Goal: Task Accomplishment & Management: Manage account settings

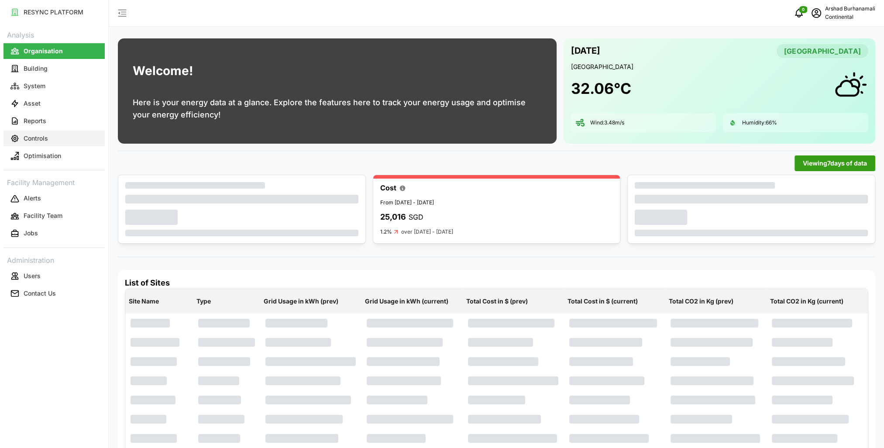
click at [35, 136] on p "Controls" at bounding box center [36, 138] width 24 height 9
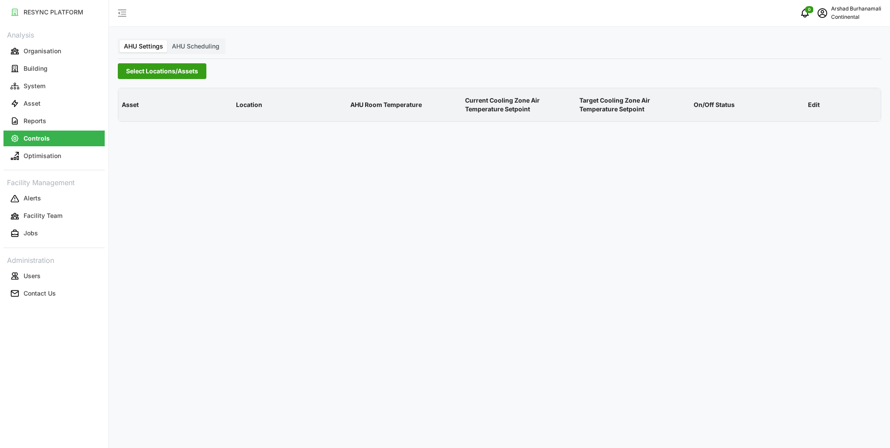
click at [150, 74] on span "Select Locations/Assets" at bounding box center [162, 71] width 72 height 15
click at [127, 113] on span at bounding box center [129, 110] width 7 height 7
click at [144, 125] on span "Select CA1" at bounding box center [147, 123] width 6 height 6
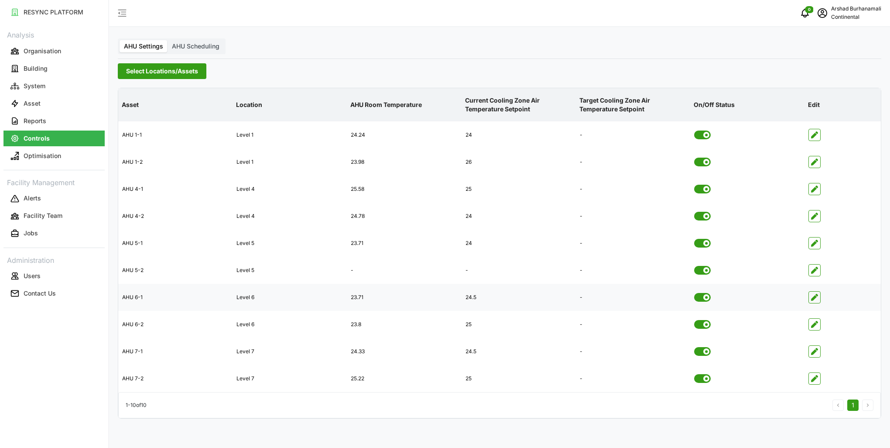
click at [473, 299] on div "24.5" at bounding box center [518, 297] width 113 height 21
click at [75, 87] on button "System" at bounding box center [53, 86] width 101 height 16
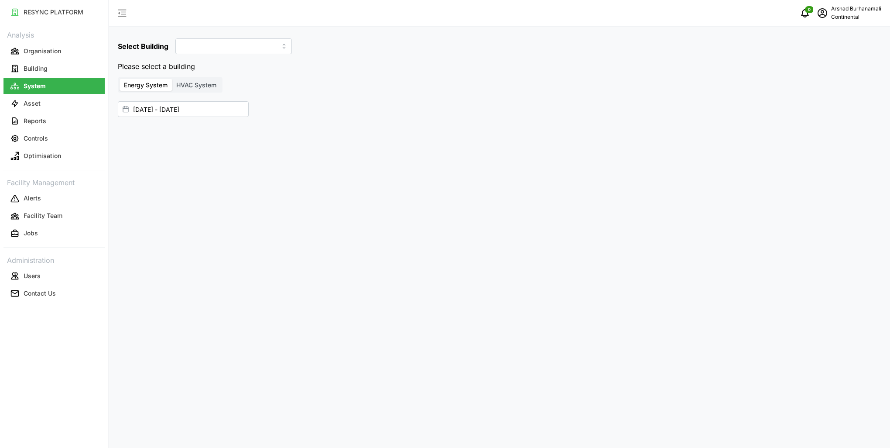
type input "CA1"
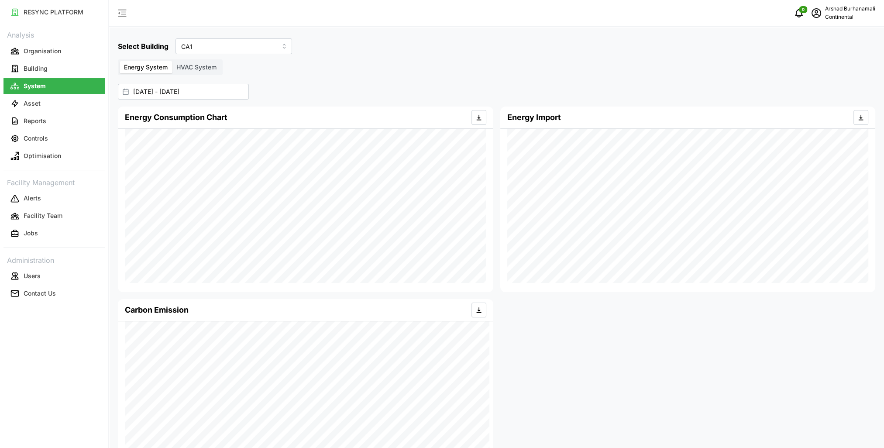
click at [185, 65] on span "HVAC System" at bounding box center [196, 66] width 40 height 7
click at [172, 61] on input "HVAC System" at bounding box center [172, 61] width 0 height 0
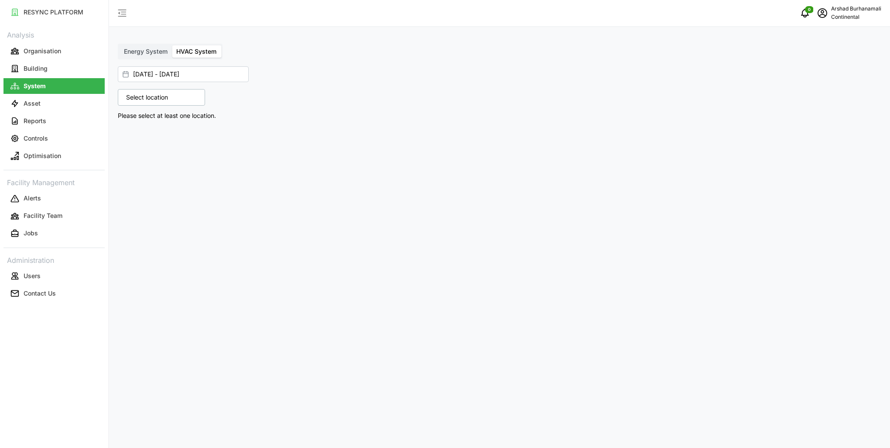
click at [168, 103] on div "Select location" at bounding box center [161, 97] width 87 height 17
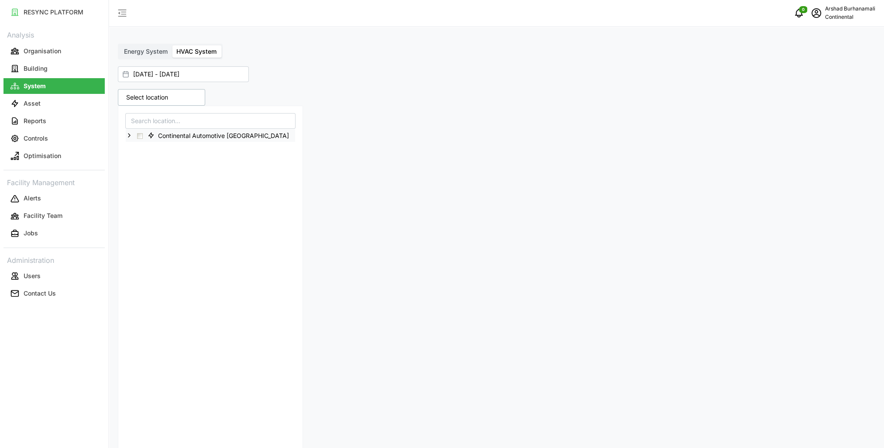
click at [127, 136] on icon at bounding box center [129, 135] width 7 height 7
click at [133, 149] on icon at bounding box center [136, 147] width 7 height 7
click at [154, 186] on span "Select Level 5" at bounding box center [154, 186] width 6 height 6
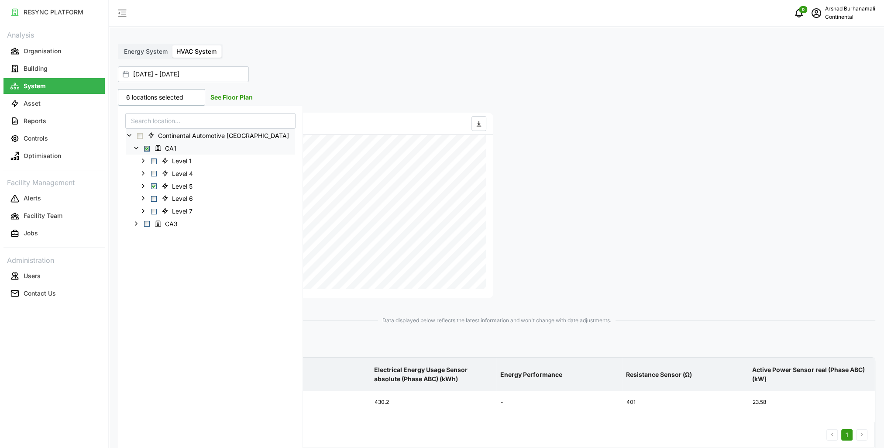
click at [604, 213] on div "6 locations selected See Floor Plan Continental Automotive [GEOGRAPHIC_DATA] CA…" at bounding box center [496, 369] width 764 height 566
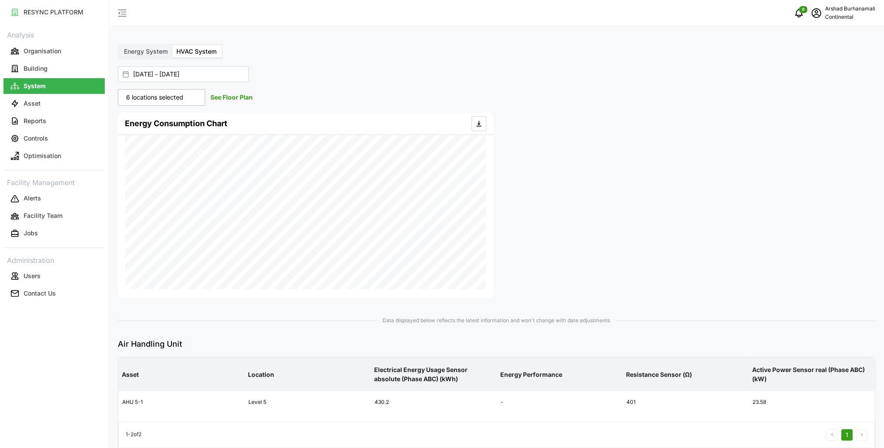
click at [227, 95] on link "See Floor Plan" at bounding box center [231, 96] width 42 height 7
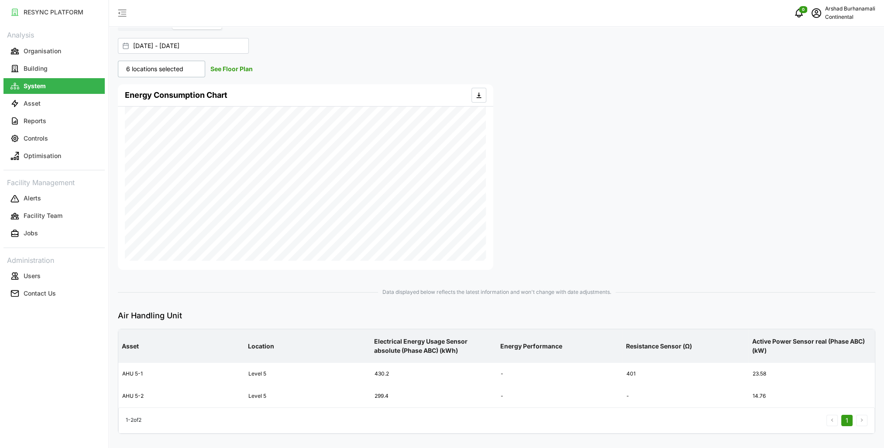
scroll to position [44, 0]
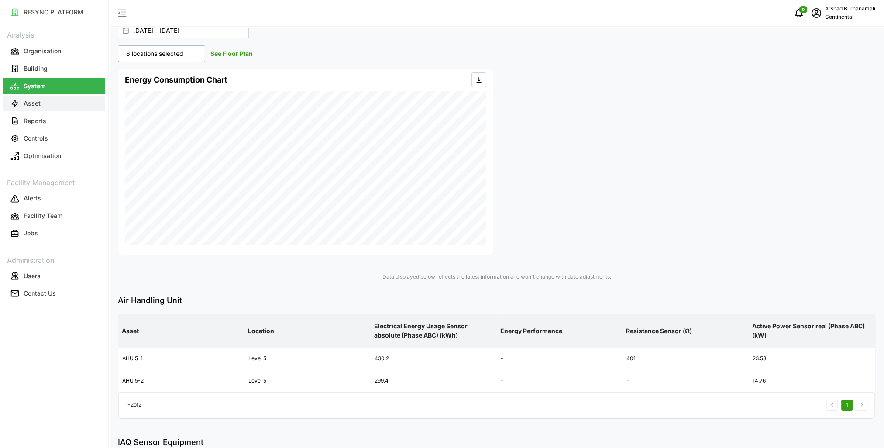
click at [53, 99] on button "Asset" at bounding box center [53, 104] width 101 height 16
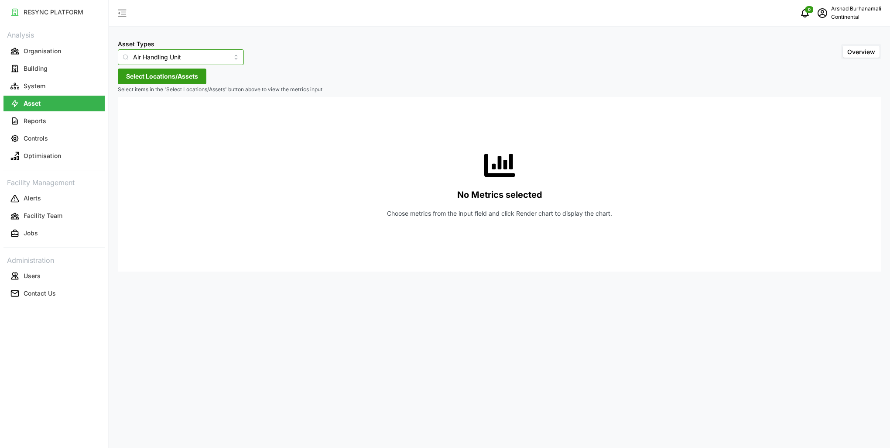
click at [177, 58] on input "Air Handling Unit" at bounding box center [181, 57] width 126 height 16
click at [173, 124] on span "IAQ Sensor Equipment" at bounding box center [156, 122] width 65 height 10
type input "IAQ Sensor Equipment"
click at [173, 78] on span "Select Locations/Assets" at bounding box center [162, 76] width 72 height 15
click at [129, 118] on icon at bounding box center [129, 115] width 7 height 7
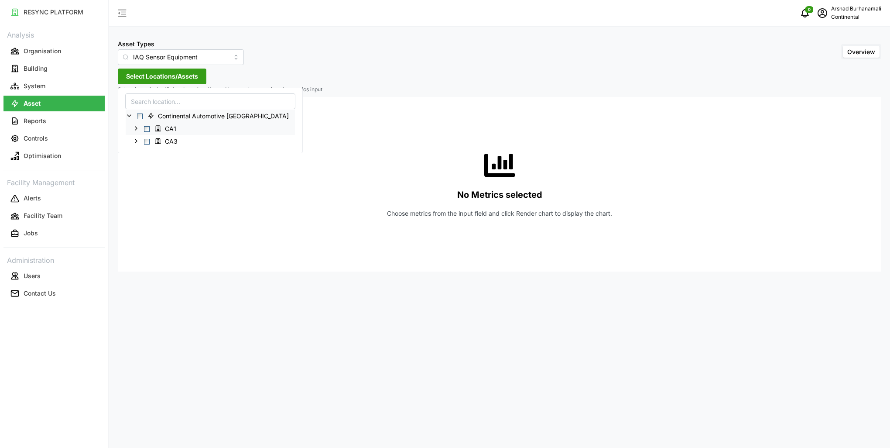
click at [136, 127] on polyline at bounding box center [136, 128] width 2 height 3
click at [153, 167] on span "Select Level 5" at bounding box center [154, 167] width 6 height 6
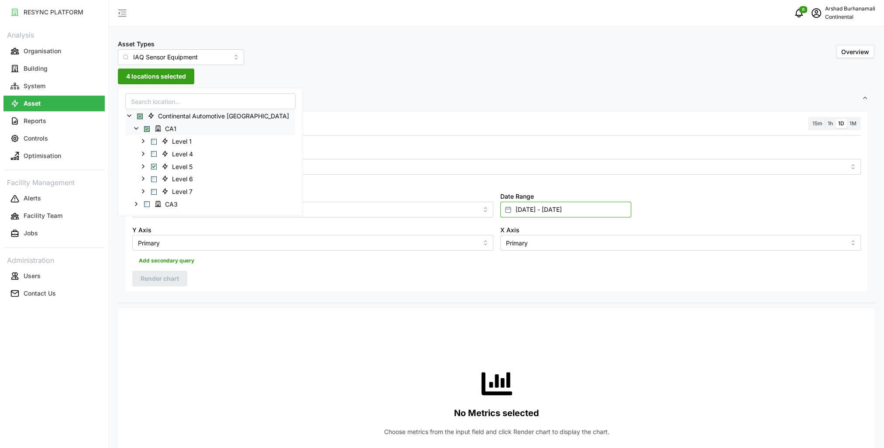
click at [599, 215] on input "[DATE] - [DATE]" at bounding box center [565, 210] width 131 height 16
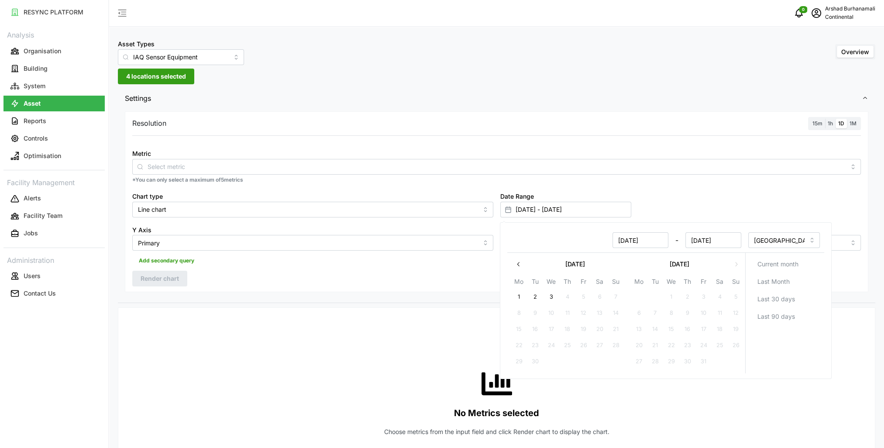
click at [546, 296] on button "3" at bounding box center [551, 297] width 16 height 16
type input "[DATE] - [DATE]"
type input "[DATE]"
click at [550, 294] on button "3" at bounding box center [551, 297] width 16 height 16
type input "[DATE] - [DATE]"
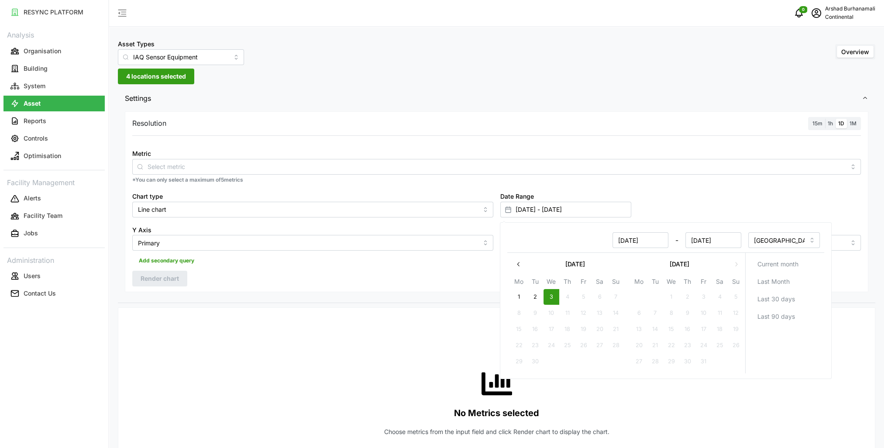
type input "[DATE]"
click at [813, 126] on span "15m" at bounding box center [817, 123] width 10 height 7
click at [809, 119] on input "15m" at bounding box center [809, 119] width 0 height 0
click at [166, 167] on input "Metric" at bounding box center [496, 166] width 698 height 10
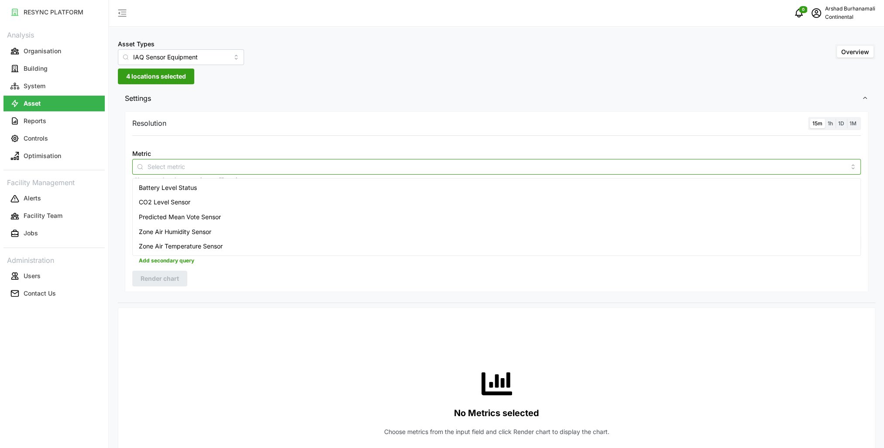
click at [209, 245] on span "Zone Air Temperature Sensor" at bounding box center [181, 246] width 84 height 10
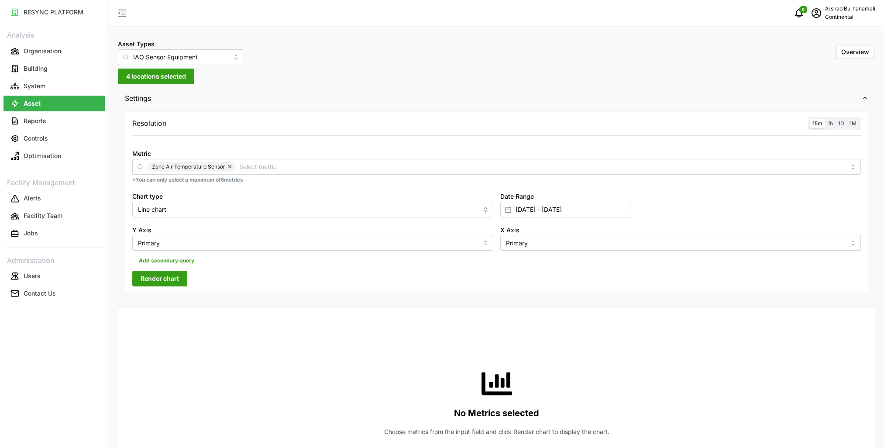
click at [175, 278] on span "Render chart" at bounding box center [159, 278] width 38 height 15
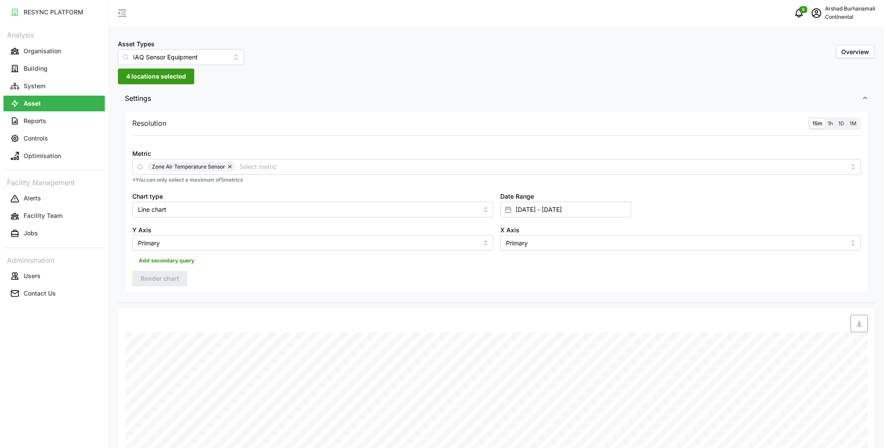
scroll to position [260, 0]
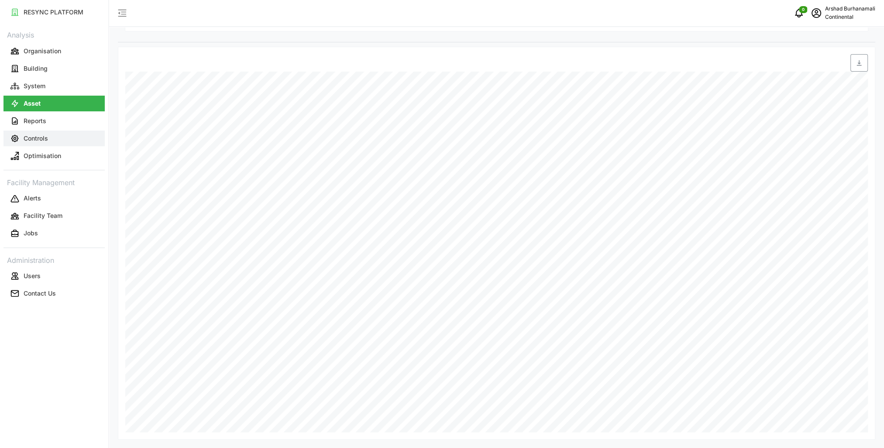
click at [54, 134] on button "Controls" at bounding box center [53, 138] width 101 height 16
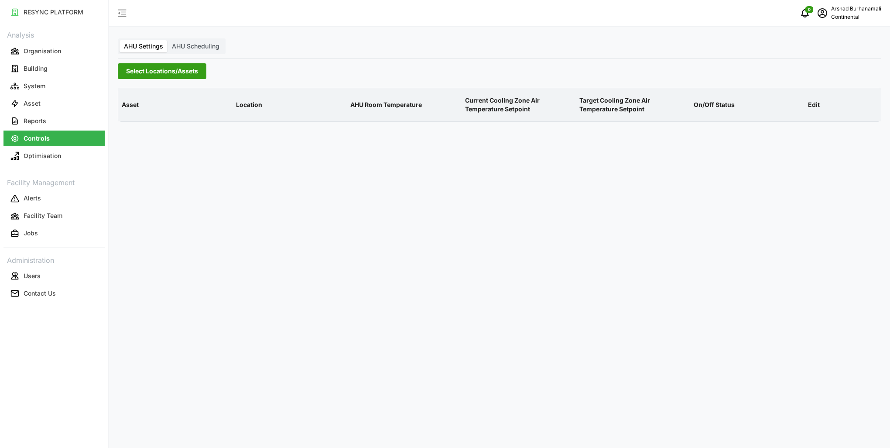
click at [147, 75] on span "Select Locations/Assets" at bounding box center [162, 71] width 72 height 15
click at [127, 112] on icon at bounding box center [129, 110] width 7 height 7
click at [146, 123] on span "Select CA1" at bounding box center [147, 123] width 6 height 6
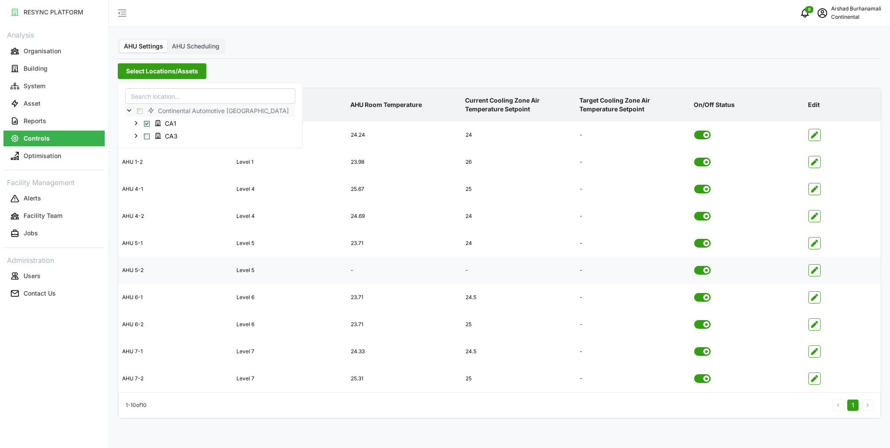
click at [812, 270] on icon "button" at bounding box center [814, 270] width 7 height 7
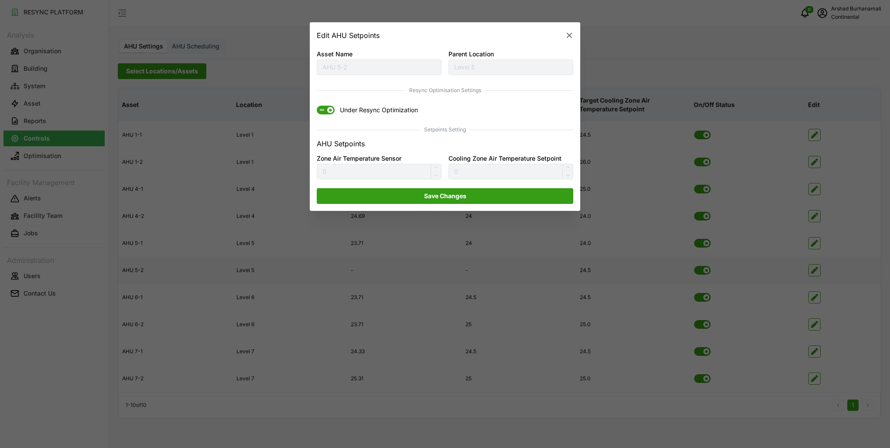
click at [327, 111] on span at bounding box center [330, 110] width 6 height 6
click at [317, 106] on input "ON Under Resync Optimization" at bounding box center [317, 106] width 0 height 0
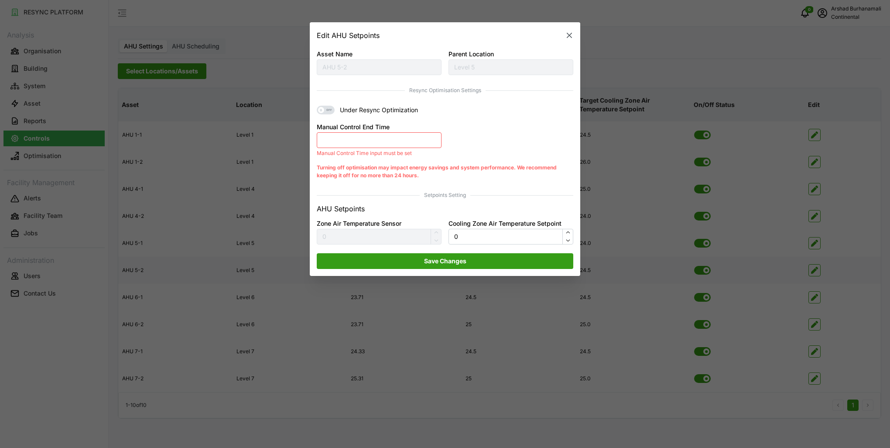
click at [343, 146] on button "Manual Control End Time" at bounding box center [379, 140] width 125 height 16
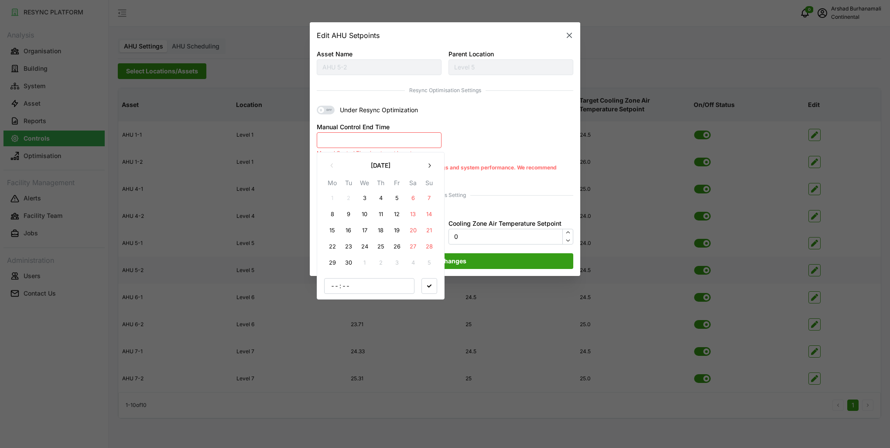
click at [367, 202] on button "3" at bounding box center [365, 198] width 16 height 16
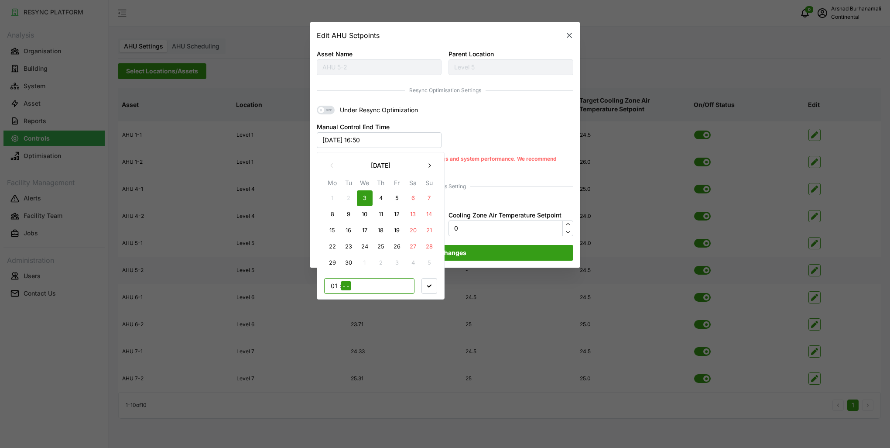
type input "18"
type input "15"
click at [432, 283] on span "button" at bounding box center [429, 285] width 15 height 15
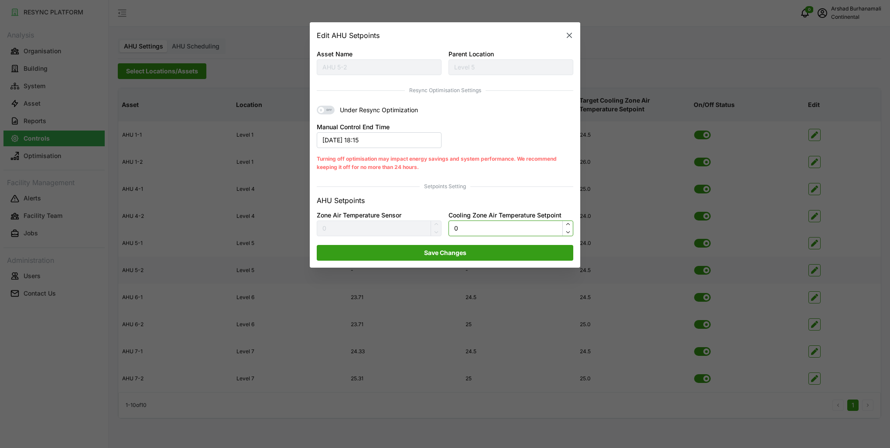
click at [481, 231] on input "0" at bounding box center [511, 228] width 125 height 16
type input "24"
click at [474, 253] on span "Save Changes" at bounding box center [445, 252] width 240 height 15
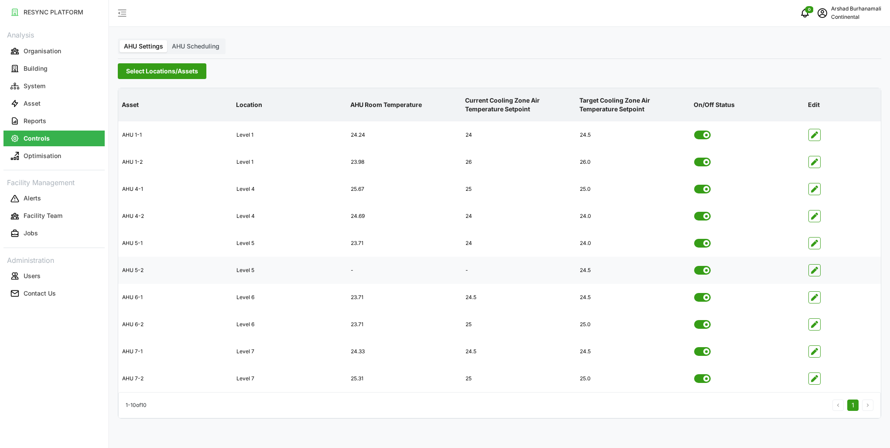
click at [815, 272] on icon "button" at bounding box center [814, 270] width 7 height 7
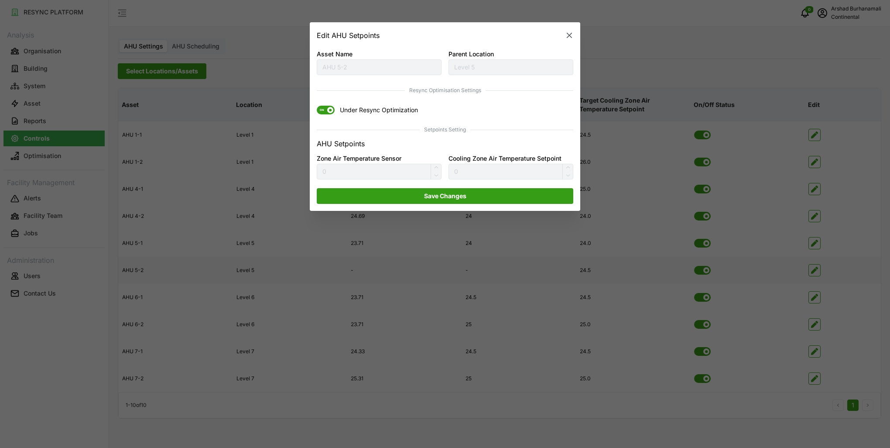
click at [573, 37] on icon "button" at bounding box center [569, 35] width 9 height 9
